Goal: Task Accomplishment & Management: Use online tool/utility

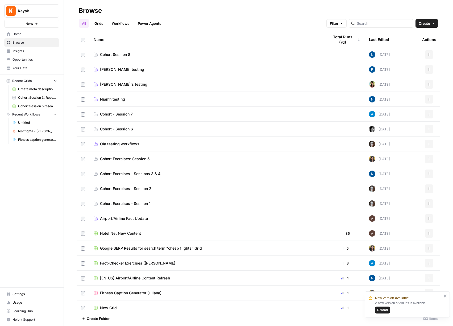
click at [383, 310] on span "Reload" at bounding box center [382, 309] width 11 height 5
click at [189, 177] on td "Cohort Exercises - Sessions 3 & 4" at bounding box center [206, 173] width 235 height 15
click at [190, 177] on td "Cohort Exercises - Sessions 3 & 4" at bounding box center [206, 173] width 235 height 15
click at [188, 176] on link "Cohort Exercises - Sessions 3 & 4" at bounding box center [207, 173] width 227 height 5
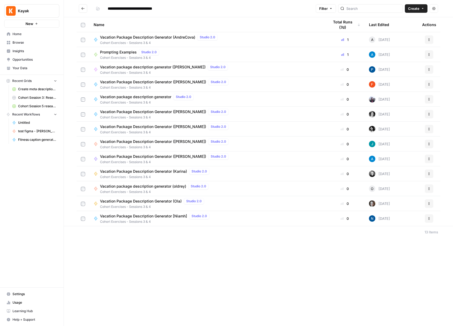
click at [172, 190] on span "Cohort Exercises - Sessions 3 & 4" at bounding box center [155, 191] width 111 height 5
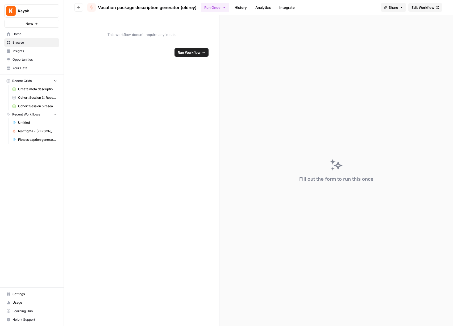
click at [422, 7] on span "Edit Workflow" at bounding box center [422, 7] width 23 height 5
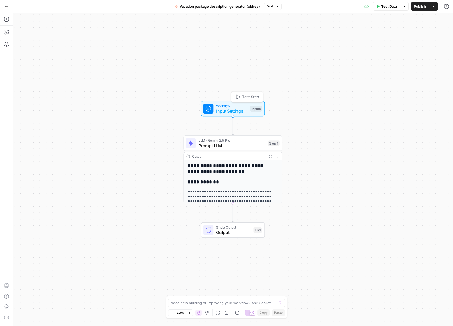
click at [234, 106] on span "Workflow" at bounding box center [232, 105] width 32 height 5
click at [236, 144] on span "Prompt LLM" at bounding box center [231, 145] width 67 height 6
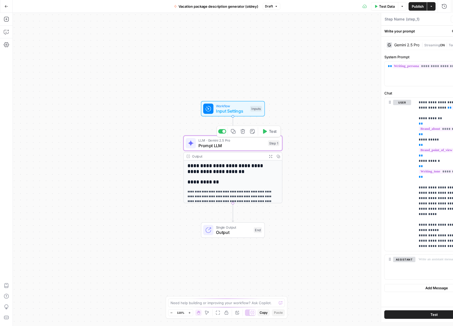
type textarea "Prompt LLM"
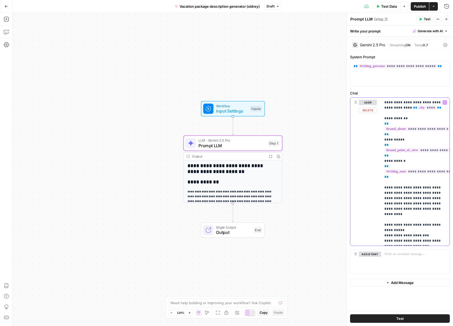
click at [398, 195] on p "**********" at bounding box center [415, 172] width 62 height 144
click at [424, 22] on button "Test" at bounding box center [425, 19] width 16 height 7
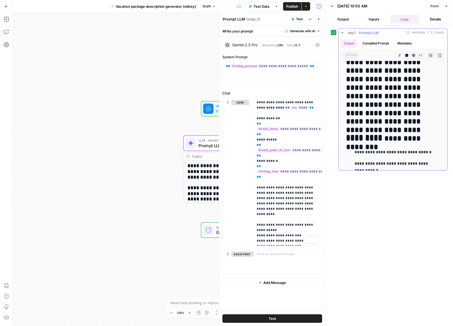
scroll to position [144, 0]
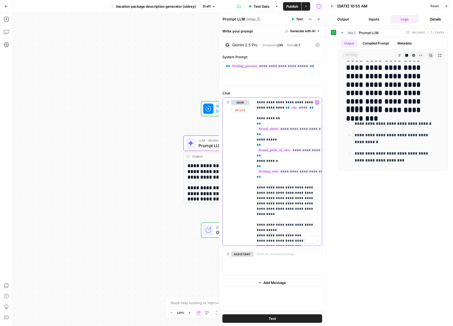
click at [278, 230] on p "**********" at bounding box center [288, 172] width 62 height 144
click at [302, 20] on span "Test" at bounding box center [299, 19] width 7 height 5
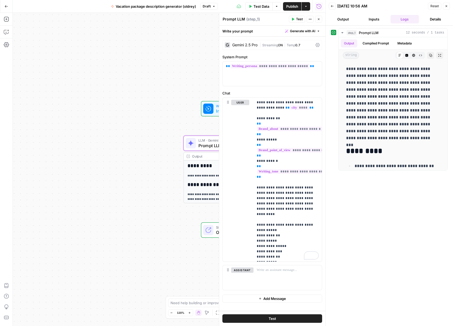
scroll to position [72, 0]
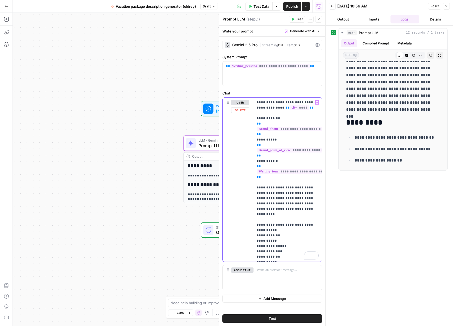
click at [289, 209] on p "**********" at bounding box center [288, 180] width 62 height 160
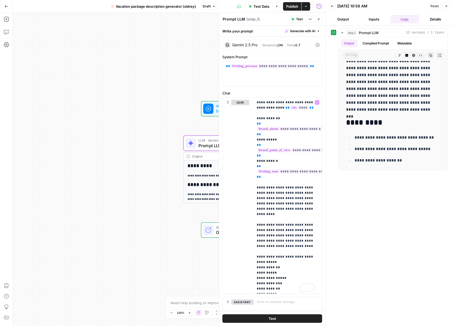
click at [292, 19] on icon "button" at bounding box center [293, 19] width 2 height 3
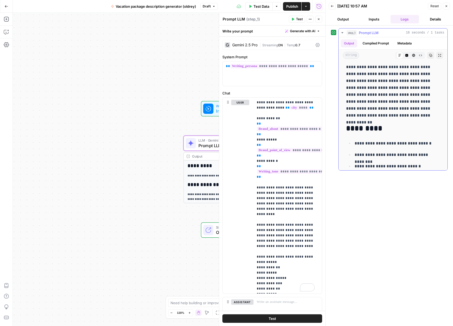
scroll to position [51, 0]
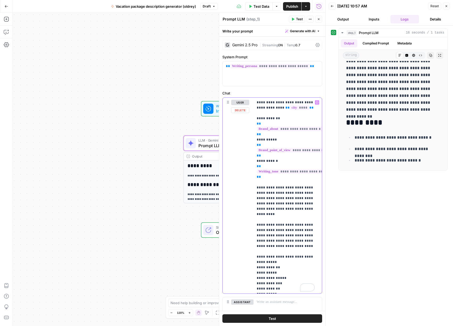
click at [298, 241] on p "**********" at bounding box center [286, 196] width 58 height 192
click at [319, 17] on button "Close" at bounding box center [318, 19] width 7 height 7
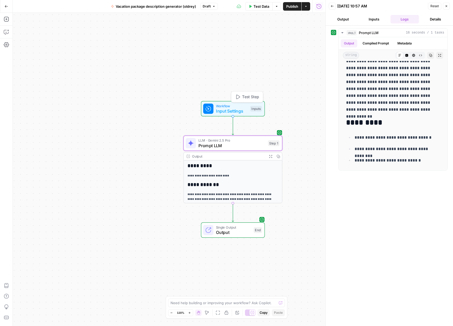
click at [234, 107] on span "Workflow" at bounding box center [232, 105] width 32 height 5
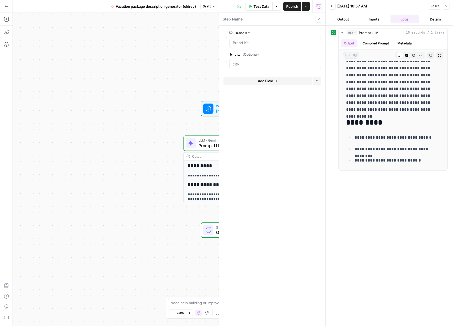
click at [266, 81] on span "Add Field" at bounding box center [265, 80] width 15 height 5
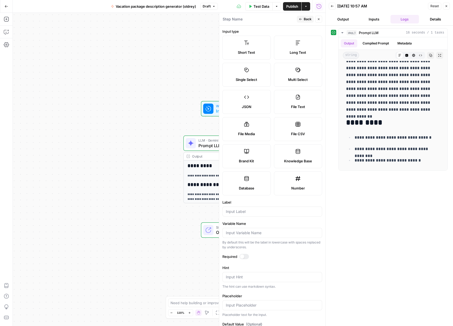
click at [256, 78] on div "Single Select" at bounding box center [246, 79] width 39 height 5
click at [269, 211] on input "Label" at bounding box center [272, 211] width 93 height 5
type input "target audience"
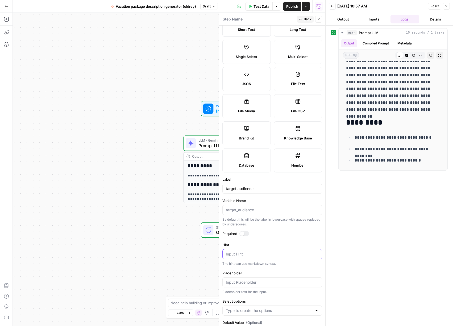
scroll to position [44, 0]
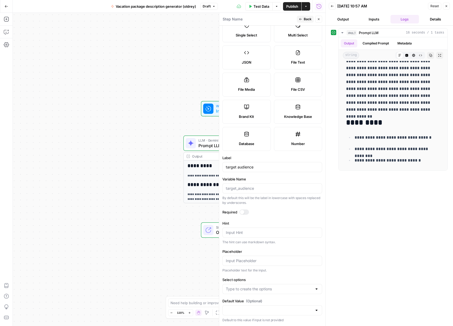
click at [253, 292] on div at bounding box center [272, 289] width 100 height 10
click at [257, 303] on span "Press enter to create an option" at bounding box center [272, 301] width 77 height 5
click at [259, 289] on input "Select options" at bounding box center [269, 288] width 86 height 5
click at [231, 289] on input "millenial travellers" at bounding box center [269, 288] width 86 height 5
type input "millennial travellers"
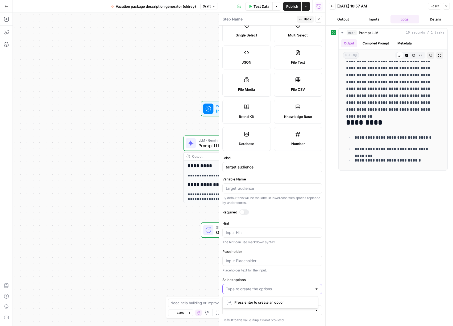
click at [280, 291] on input "Select options" at bounding box center [269, 288] width 86 height 5
type input "millennial travellers"
click at [288, 288] on input "Select options" at bounding box center [286, 288] width 52 height 5
type input "retirees"
type input "family with kids"
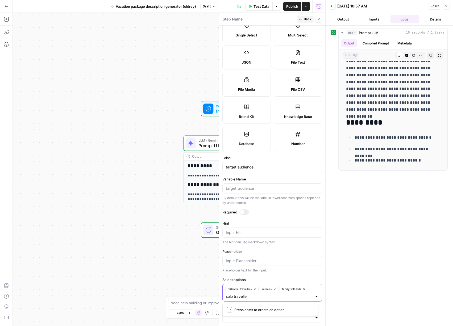
type input "solo travellers"
click at [308, 20] on span "Back" at bounding box center [308, 19] width 8 height 5
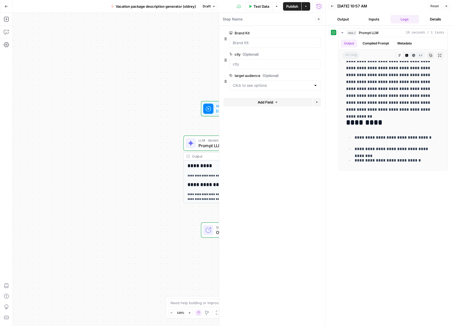
click at [321, 20] on button "Close" at bounding box center [318, 19] width 7 height 7
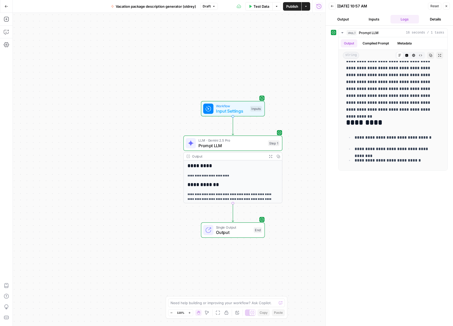
click at [240, 143] on span "Prompt LLM" at bounding box center [231, 145] width 67 height 6
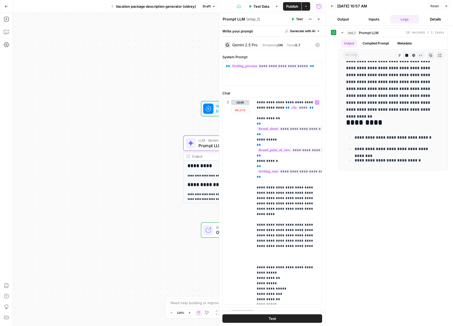
click at [160, 126] on div "**********" at bounding box center [169, 169] width 313 height 313
click at [319, 19] on icon "button" at bounding box center [318, 19] width 3 height 3
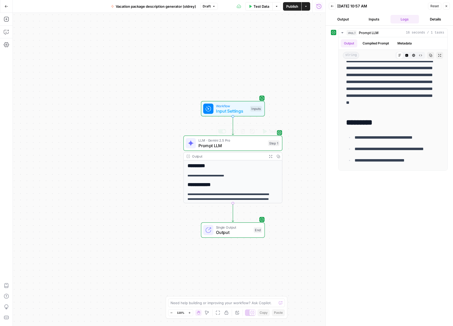
click at [235, 145] on span "Prompt LLM" at bounding box center [231, 145] width 67 height 6
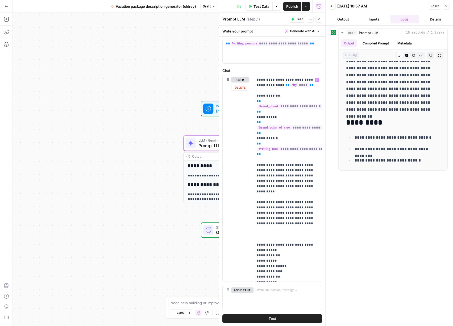
scroll to position [26, 0]
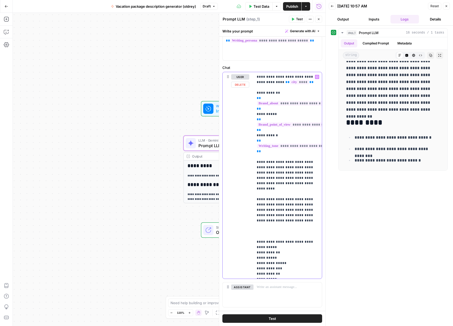
click at [265, 190] on p "**********" at bounding box center [286, 175] width 58 height 202
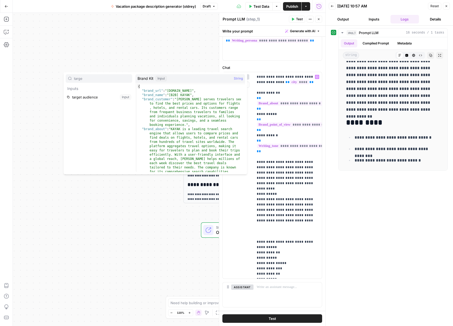
type input "targe"
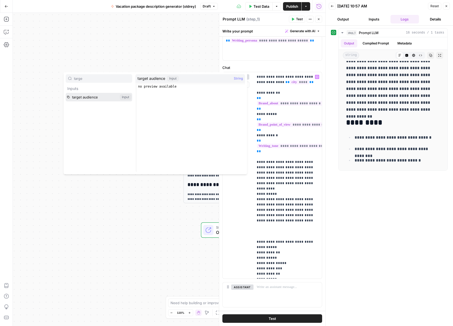
click at [66, 93] on button "Select variable target audience" at bounding box center [99, 97] width 66 height 9
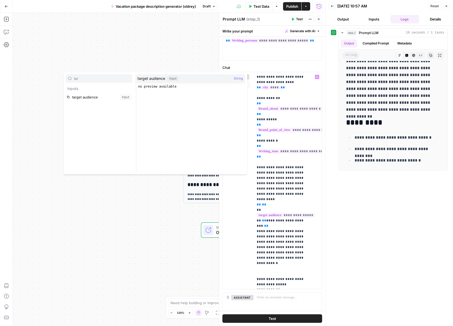
type input "tar"
click at [85, 98] on button "Select variable target audience" at bounding box center [99, 97] width 66 height 9
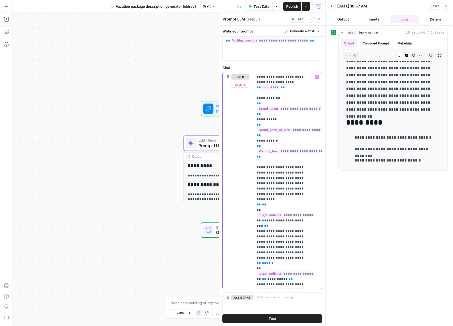
scroll to position [3, 0]
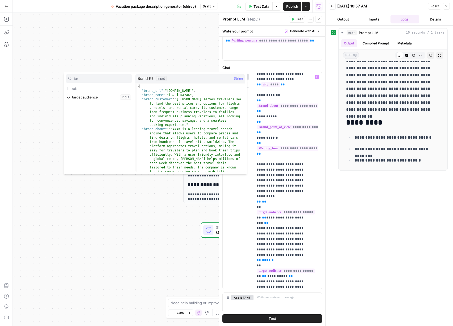
type input "tar"
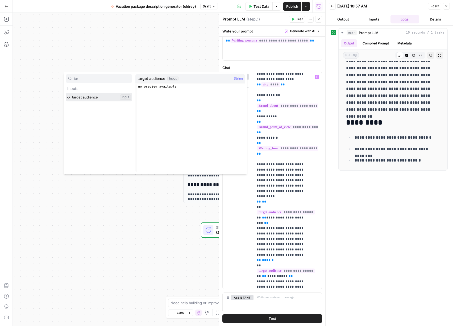
click at [66, 93] on button "Select variable target audience" at bounding box center [99, 97] width 66 height 9
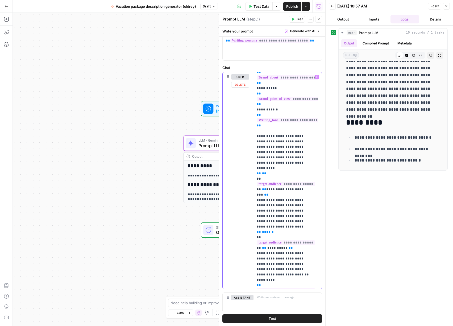
scroll to position [68, 0]
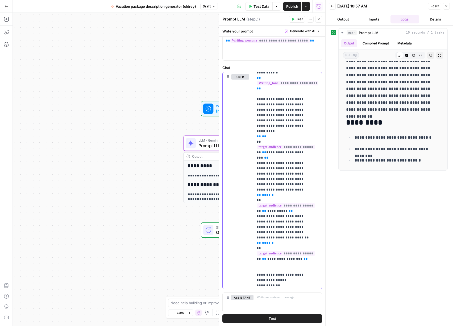
click at [278, 204] on p "**********" at bounding box center [284, 147] width 54 height 282
drag, startPoint x: 306, startPoint y: 210, endPoint x: 256, endPoint y: 196, distance: 52.0
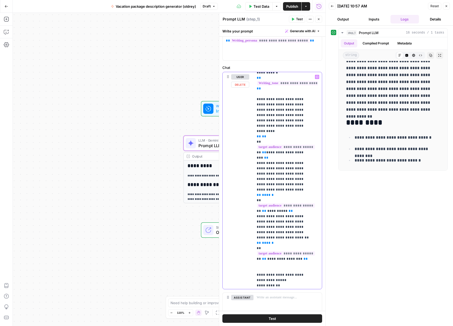
click at [256, 196] on div "**********" at bounding box center [285, 180] width 64 height 217
copy p "**********"
click at [284, 237] on p "**********" at bounding box center [284, 147] width 54 height 282
click at [264, 242] on p "**********" at bounding box center [284, 155] width 54 height 298
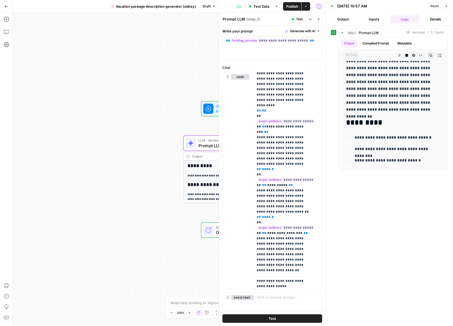
scroll to position [100, 0]
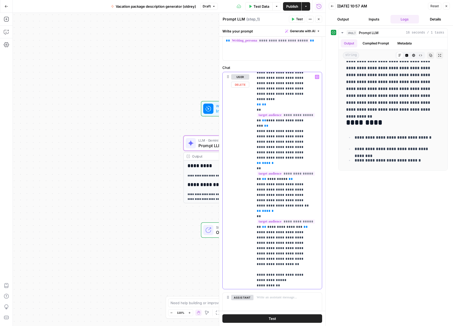
drag, startPoint x: 256, startPoint y: 185, endPoint x: 301, endPoint y: 199, distance: 47.1
click at [301, 199] on div "**********" at bounding box center [285, 180] width 64 height 217
copy p "**********"
click at [311, 233] on div "**********" at bounding box center [285, 180] width 64 height 217
click at [274, 278] on span "**********" at bounding box center [286, 280] width 58 height 5
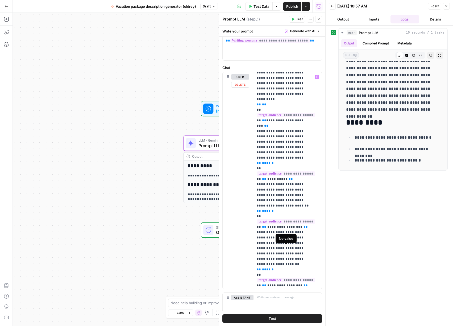
scroll to position [117, 0]
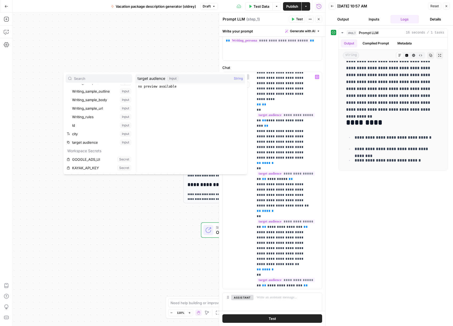
click at [88, 140] on button "Select variable target audience" at bounding box center [99, 142] width 66 height 9
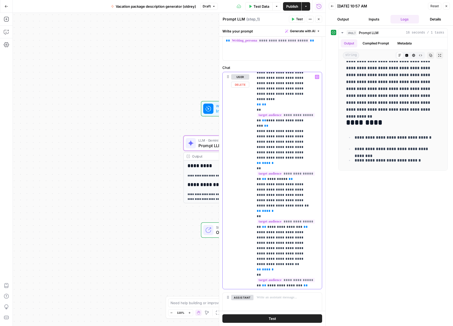
drag, startPoint x: 292, startPoint y: 254, endPoint x: 267, endPoint y: 253, distance: 25.0
click at [267, 284] on span "**********" at bounding box center [284, 285] width 35 height 3
click at [258, 205] on p "**********" at bounding box center [284, 139] width 54 height 330
click at [258, 206] on p "**********" at bounding box center [284, 139] width 54 height 330
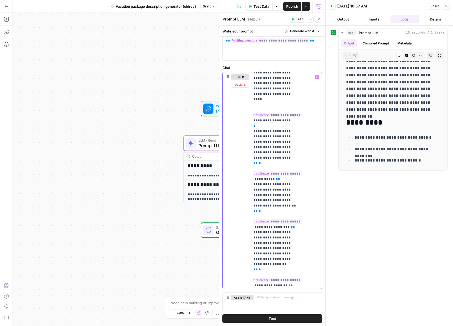
drag, startPoint x: 257, startPoint y: 206, endPoint x: 311, endPoint y: 234, distance: 60.8
click at [311, 234] on div "**********" at bounding box center [285, 180] width 64 height 217
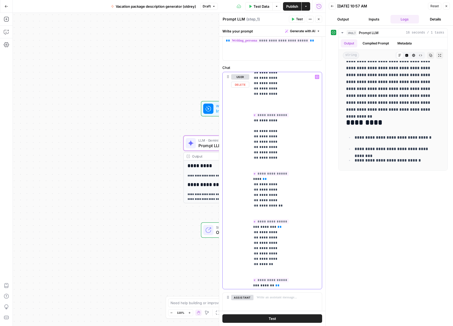
copy p "**********"
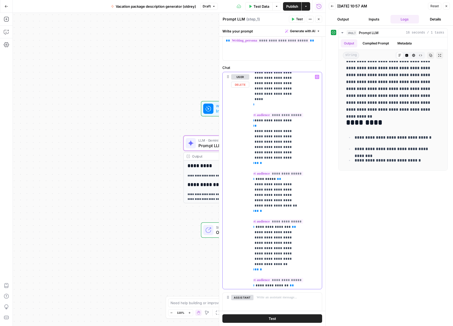
scroll to position [100, 0]
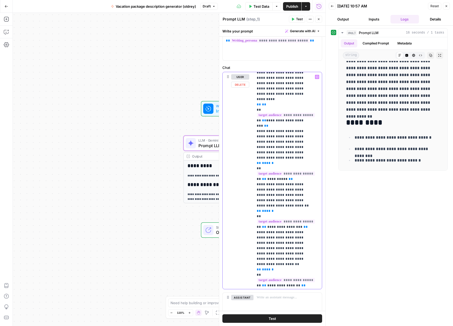
click at [303, 256] on p "**********" at bounding box center [284, 139] width 54 height 330
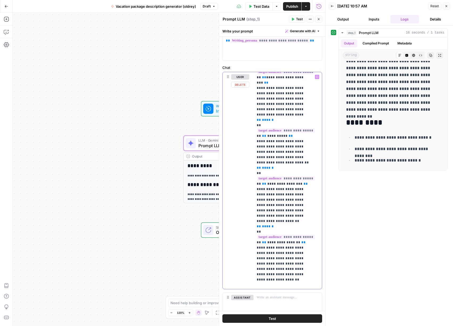
click at [264, 222] on p "**********" at bounding box center [284, 112] width 54 height 362
click at [298, 20] on span "Test" at bounding box center [299, 19] width 7 height 5
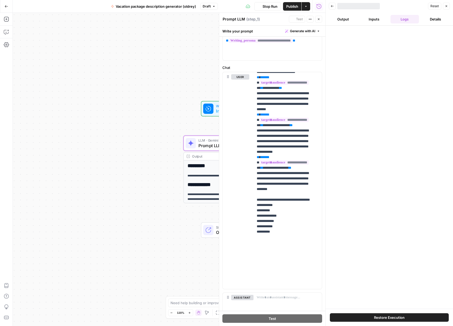
scroll to position [143, 0]
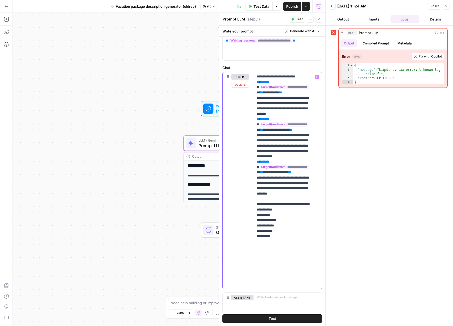
click at [307, 234] on p "**********" at bounding box center [284, 111] width 54 height 351
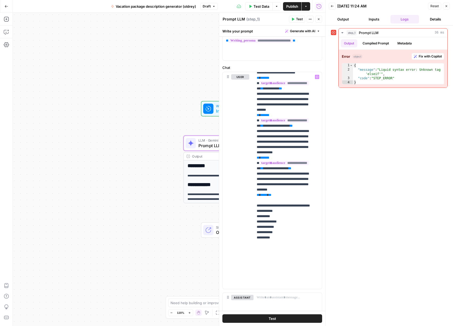
click at [293, 17] on button "Test" at bounding box center [297, 19] width 16 height 7
click at [269, 117] on span "******" at bounding box center [265, 114] width 8 height 3
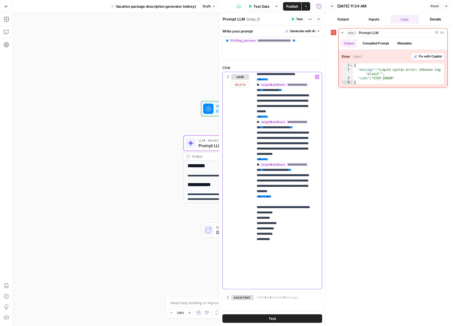
scroll to position [32, 0]
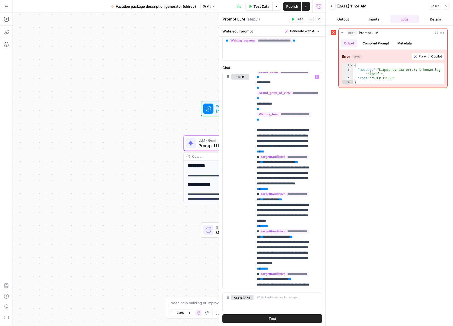
click at [296, 20] on button "Test" at bounding box center [297, 19] width 16 height 7
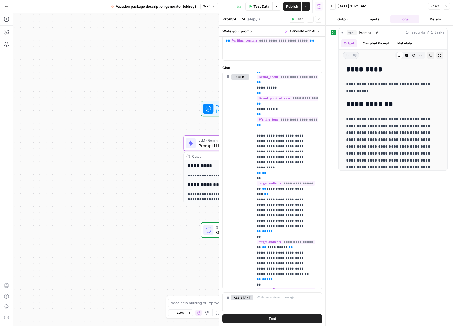
click at [291, 6] on span "Publish" at bounding box center [292, 6] width 12 height 5
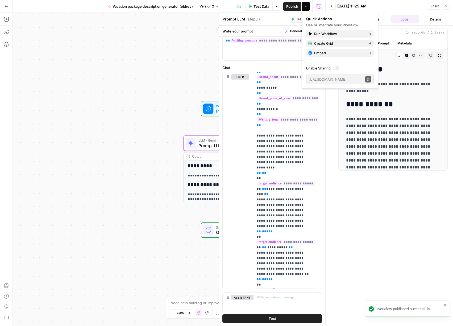
click at [160, 120] on div "**********" at bounding box center [169, 169] width 313 height 313
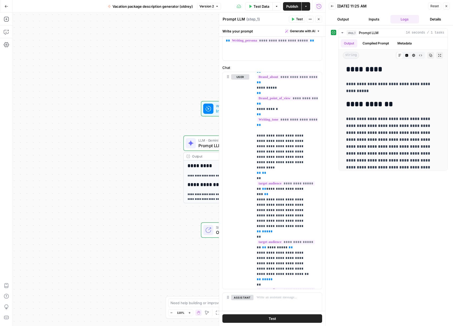
click at [318, 19] on icon "button" at bounding box center [319, 19] width 2 height 2
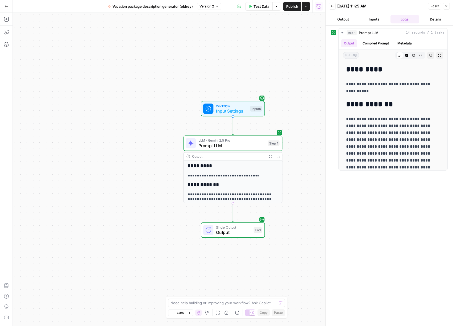
click at [242, 145] on span "Prompt LLM" at bounding box center [231, 145] width 67 height 6
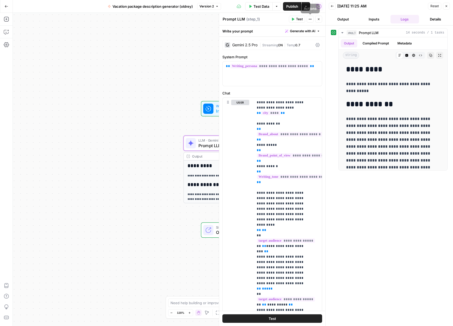
click at [352, 20] on button "Output" at bounding box center [343, 19] width 29 height 9
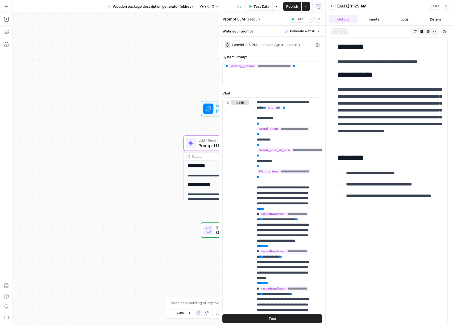
click at [369, 19] on button "Inputs" at bounding box center [374, 19] width 29 height 9
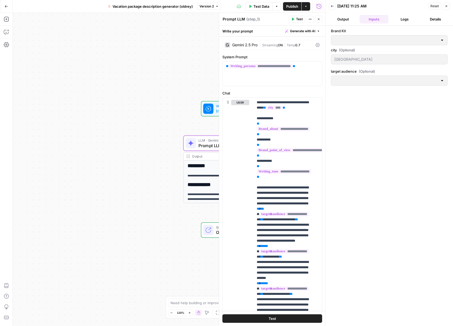
type input "[B2B] KAYAK"
click at [313, 19] on button "Actions" at bounding box center [310, 19] width 7 height 7
click at [195, 47] on div "**********" at bounding box center [169, 169] width 313 height 313
click at [258, 6] on span "Test Data" at bounding box center [261, 6] width 16 height 5
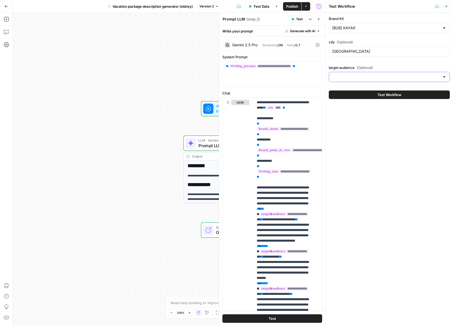
click at [365, 76] on input "target audience (Optional)" at bounding box center [386, 76] width 108 height 5
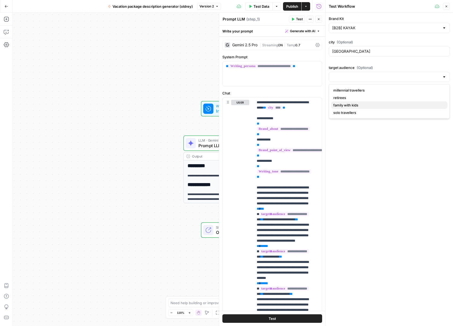
click at [355, 106] on span "family with kids" at bounding box center [388, 104] width 110 height 5
type input "family with kids"
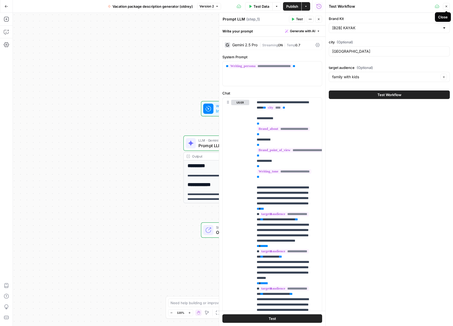
click at [446, 6] on icon "button" at bounding box center [446, 6] width 3 height 3
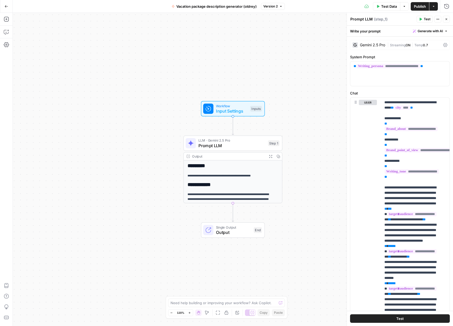
click at [242, 143] on span "Prompt LLM" at bounding box center [231, 145] width 67 height 6
click at [271, 131] on span "Test" at bounding box center [273, 131] width 8 height 6
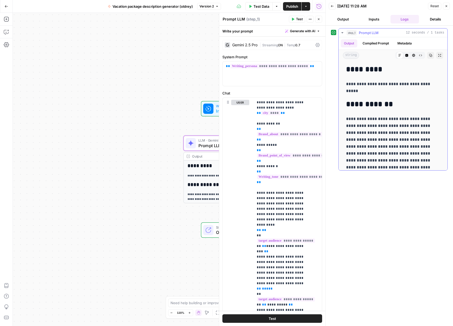
click at [371, 43] on button "Compiled Prompt" at bounding box center [375, 43] width 33 height 8
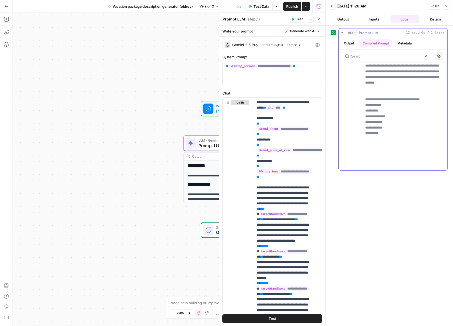
scroll to position [216, 0]
drag, startPoint x: 446, startPoint y: 6, endPoint x: 442, endPoint y: 7, distance: 4.1
click at [447, 6] on icon "button" at bounding box center [446, 6] width 3 height 3
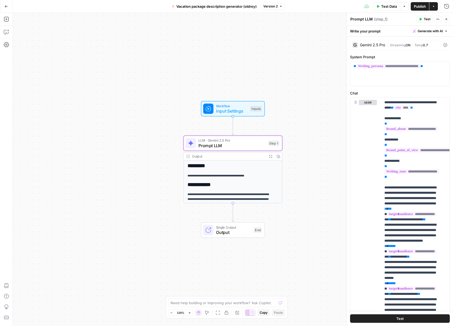
click at [416, 7] on span "Publish" at bounding box center [420, 6] width 12 height 5
click at [434, 9] on button "Actions" at bounding box center [433, 6] width 9 height 9
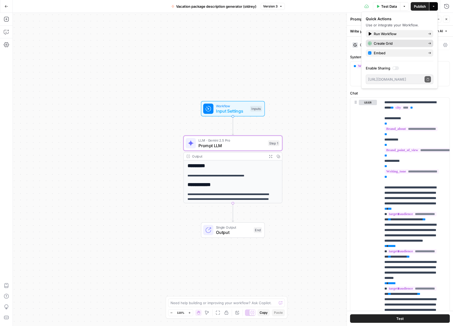
click at [397, 44] on span "Create Grid" at bounding box center [399, 43] width 50 height 5
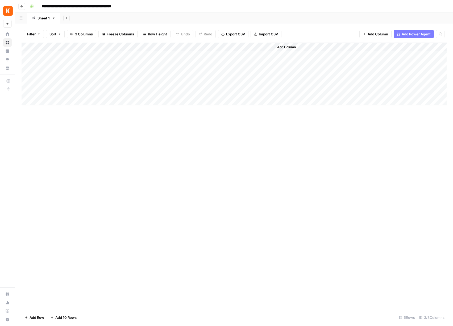
click at [151, 56] on div "Add Column" at bounding box center [234, 74] width 425 height 63
click at [84, 55] on div "Add Column" at bounding box center [234, 74] width 425 height 63
type textarea "*********"
click at [148, 53] on div "Add Column" at bounding box center [234, 74] width 425 height 63
click at [138, 47] on div "Add Column" at bounding box center [234, 74] width 425 height 63
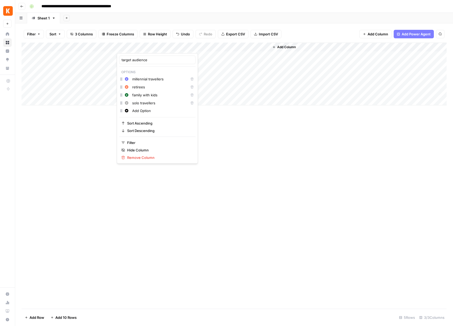
click at [147, 80] on input "millennial travellers" at bounding box center [159, 78] width 54 height 5
click at [126, 79] on icon "button" at bounding box center [127, 79] width 4 height 4
click at [122, 78] on icon "button" at bounding box center [121, 79] width 4 height 4
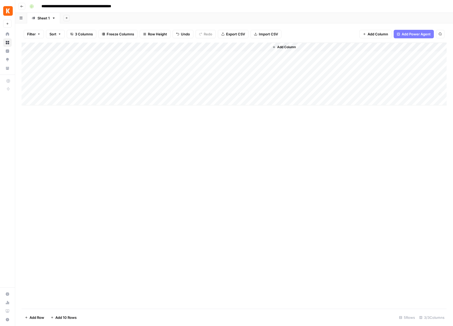
click at [82, 57] on div "Add Column" at bounding box center [234, 74] width 425 height 63
click at [144, 53] on div "Add Column" at bounding box center [234, 74] width 425 height 63
click at [144, 77] on button "millennial travellers" at bounding box center [143, 76] width 36 height 6
click at [72, 56] on div "Add Column" at bounding box center [234, 74] width 425 height 63
click at [72, 64] on div "Add Column" at bounding box center [234, 74] width 425 height 63
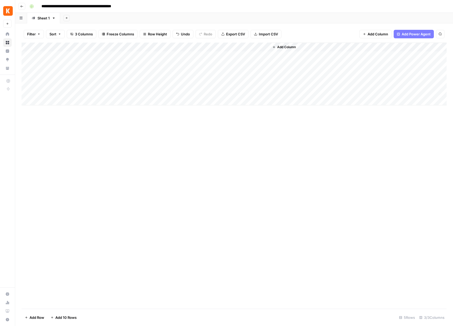
click at [81, 65] on div "Add Column" at bounding box center [234, 74] width 425 height 63
type textarea "*********"
click at [128, 65] on div "Add Column" at bounding box center [234, 74] width 425 height 63
click at [148, 66] on div "Add Column" at bounding box center [234, 74] width 425 height 63
click at [143, 101] on div "family with kids" at bounding box center [139, 104] width 31 height 7
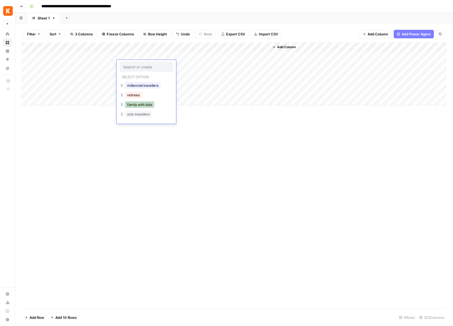
click at [144, 106] on button "family with kids" at bounding box center [139, 104] width 29 height 6
click at [258, 47] on div "Add Column" at bounding box center [234, 74] width 425 height 63
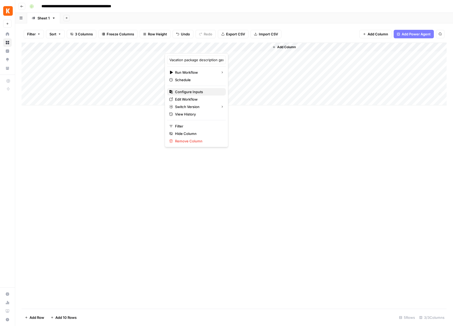
click at [187, 91] on span "Configure Inputs" at bounding box center [198, 91] width 47 height 5
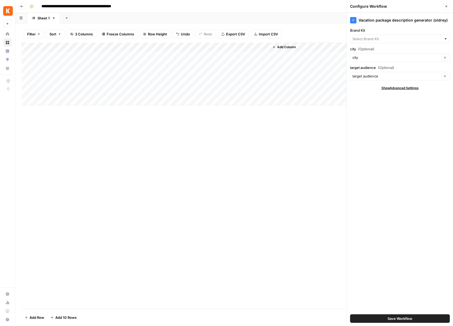
click at [394, 41] on div at bounding box center [400, 39] width 100 height 9
click at [376, 58] on span "[EN-US] - Kayak" at bounding box center [399, 58] width 89 height 5
type input "[EN-US] - Kayak"
click at [246, 120] on div "Add Column" at bounding box center [234, 176] width 425 height 266
click at [236, 54] on div "Add Column" at bounding box center [234, 74] width 425 height 63
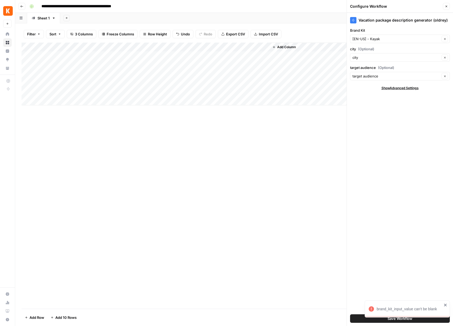
click at [211, 55] on div "Add Column" at bounding box center [234, 74] width 425 height 63
click at [216, 55] on div at bounding box center [216, 56] width 105 height 10
click at [368, 55] on input "city (Optional)" at bounding box center [396, 57] width 88 height 5
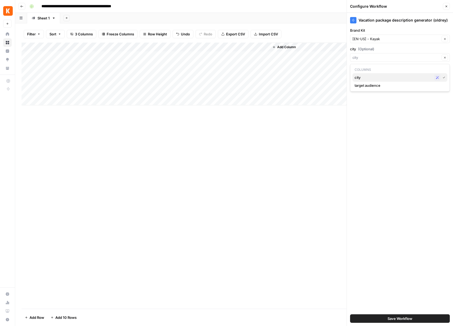
click at [364, 81] on button "city Possible Match" at bounding box center [399, 77] width 95 height 9
type input "city"
click at [211, 55] on div "Add Column" at bounding box center [234, 74] width 425 height 63
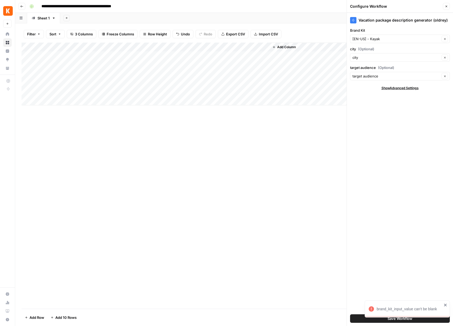
click at [217, 55] on div at bounding box center [216, 56] width 105 height 10
click at [386, 39] on input "Brand Kit" at bounding box center [396, 38] width 88 height 5
click at [381, 62] on button "[EN-US] - Kayak" at bounding box center [399, 58] width 95 height 7
type input "[EN-US] - Kayak"
click at [406, 316] on span "Save Workflow" at bounding box center [400, 318] width 25 height 5
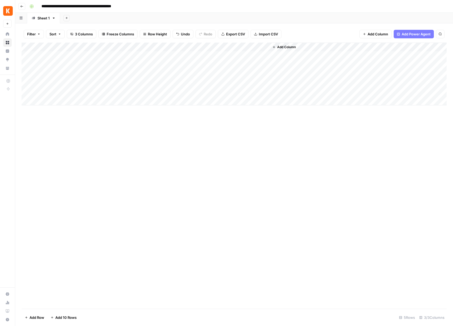
click at [216, 54] on div "Add Column" at bounding box center [234, 74] width 425 height 63
click at [216, 64] on div "Add Column" at bounding box center [234, 74] width 425 height 63
